Goal: Find specific page/section: Find specific page/section

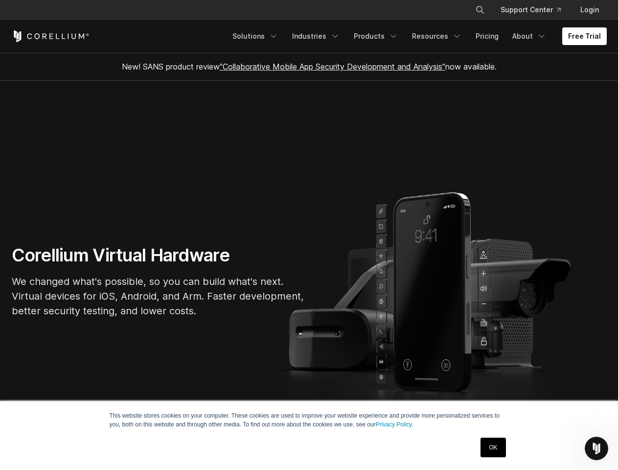
click at [309, 235] on section "Corellium Virtual Hardware We changed what's possible, so you can build what's …" at bounding box center [309, 285] width 618 height 409
click at [480, 10] on icon "Search" at bounding box center [480, 10] width 8 height 8
click at [480, 10] on div "×" at bounding box center [481, 8] width 10 height 15
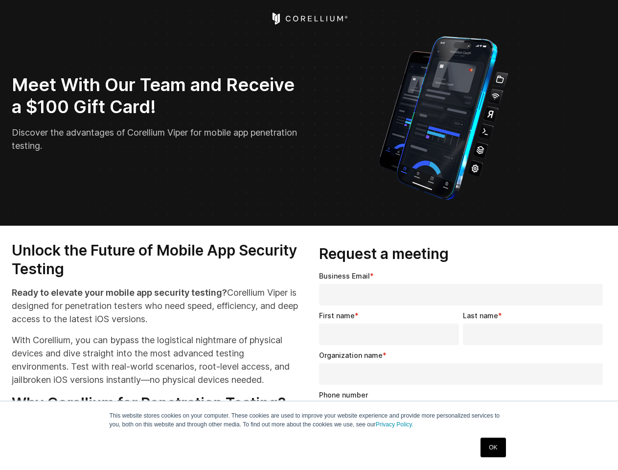
select select "**"
